Goal: Information Seeking & Learning: Learn about a topic

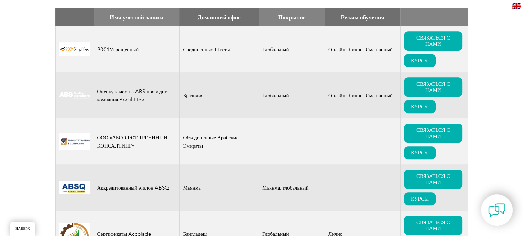
scroll to position [261, 0]
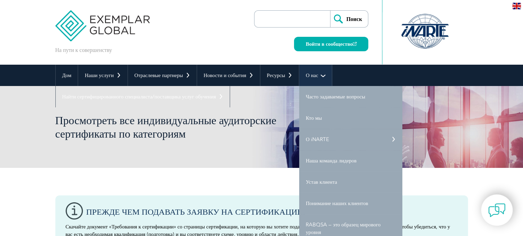
click at [319, 76] on link "О нас" at bounding box center [315, 75] width 33 height 21
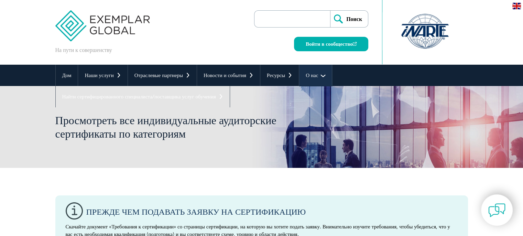
click at [319, 76] on link "О нас" at bounding box center [315, 75] width 33 height 21
click at [323, 75] on link "О нас" at bounding box center [315, 75] width 33 height 21
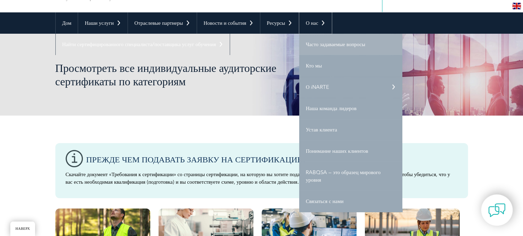
scroll to position [69, 0]
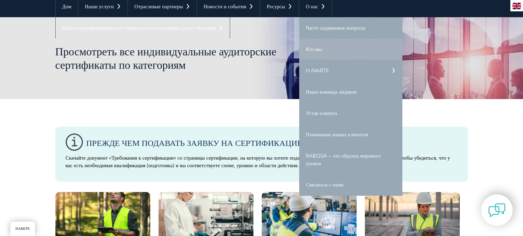
click at [316, 46] on font "Кто мы" at bounding box center [314, 49] width 16 height 6
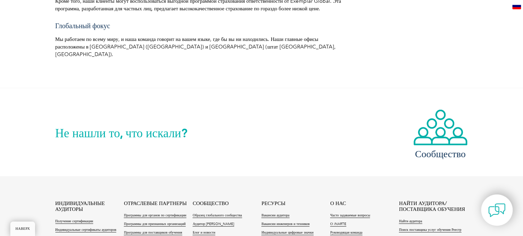
scroll to position [1231, 0]
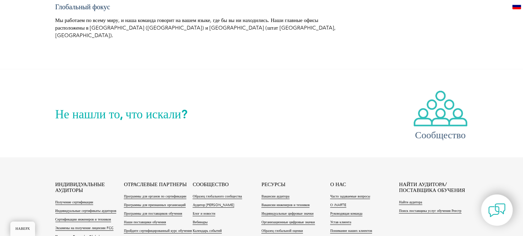
click at [446, 110] on img at bounding box center [440, 108] width 55 height 37
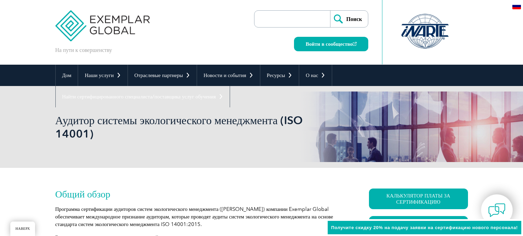
scroll to position [126, 0]
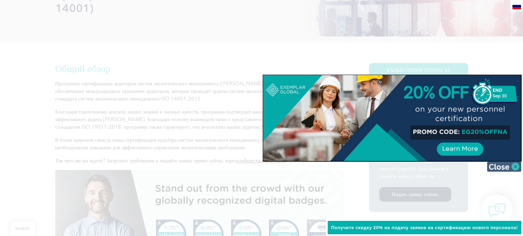
click at [515, 166] on img at bounding box center [504, 166] width 34 height 10
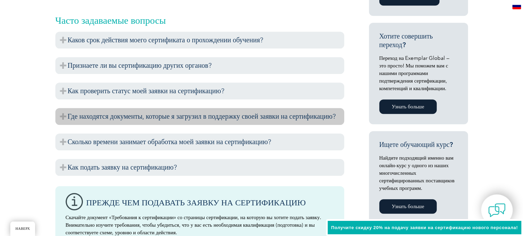
scroll to position [401, 0]
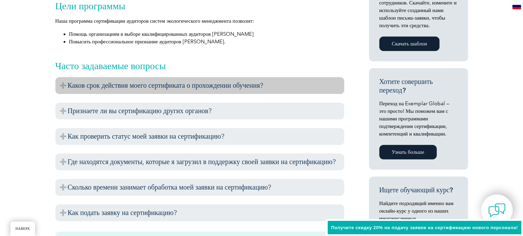
click at [246, 83] on font "Каков срок действия моего сертификата о прохождении обучения?" at bounding box center [166, 85] width 196 height 8
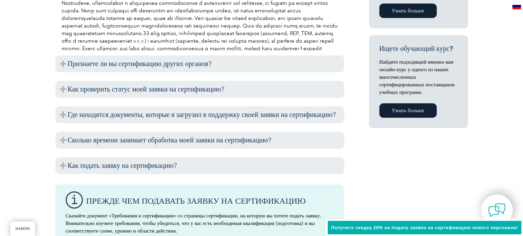
scroll to position [538, 0]
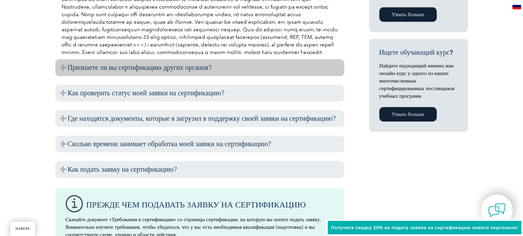
click at [219, 66] on h3 "Признаете ли вы сертификацию других органов?" at bounding box center [199, 67] width 289 height 17
